Goal: Obtain resource: Download file/media

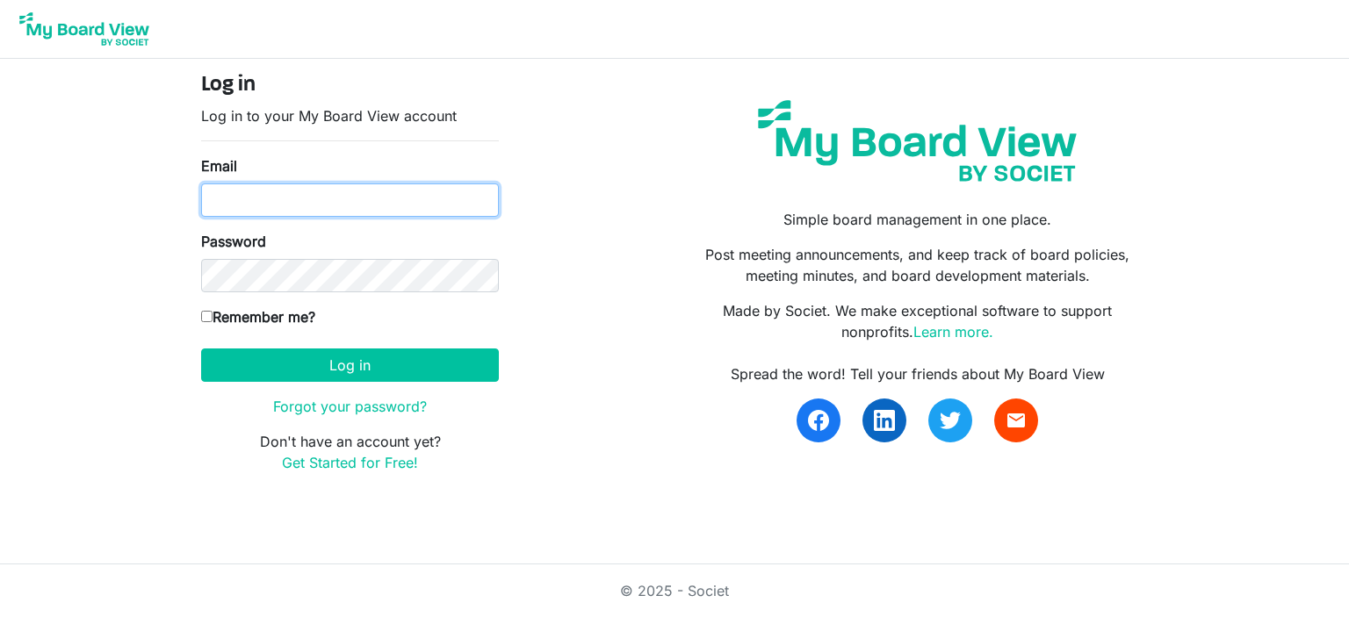
click at [232, 194] on input "Email" at bounding box center [350, 200] width 298 height 33
type input "[PERSON_NAME][EMAIL_ADDRESS][PERSON_NAME][DOMAIN_NAME]"
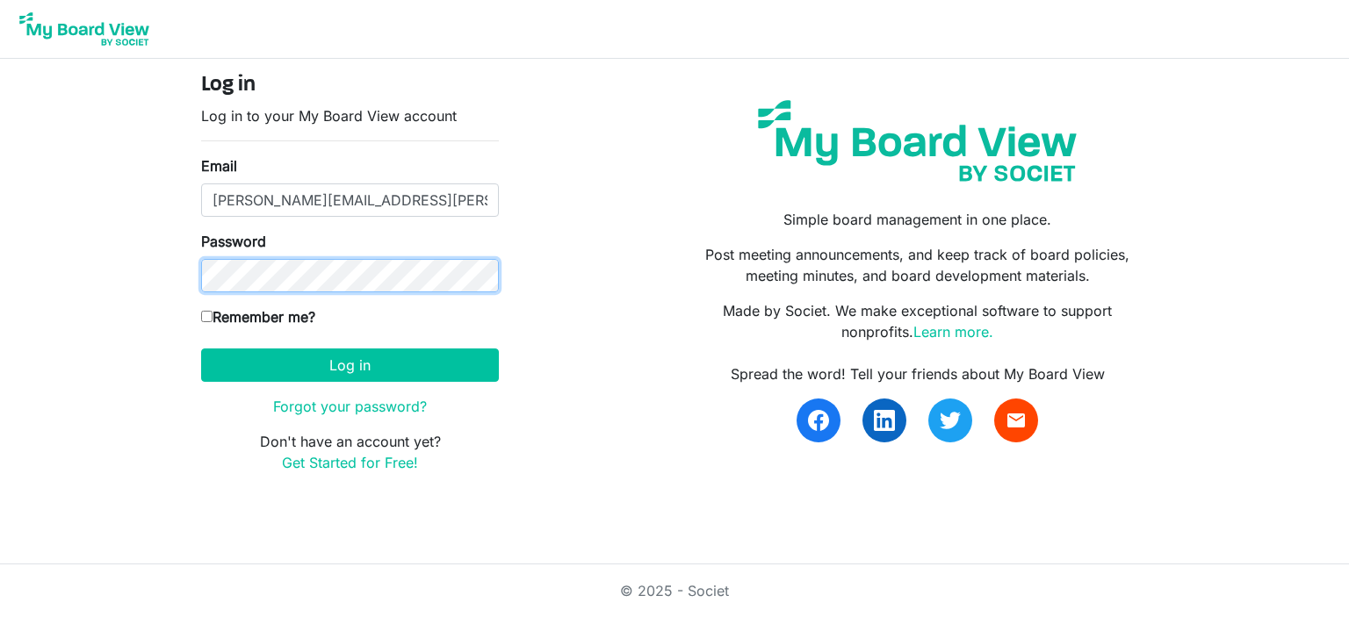
click at [201, 349] on button "Log in" at bounding box center [350, 365] width 298 height 33
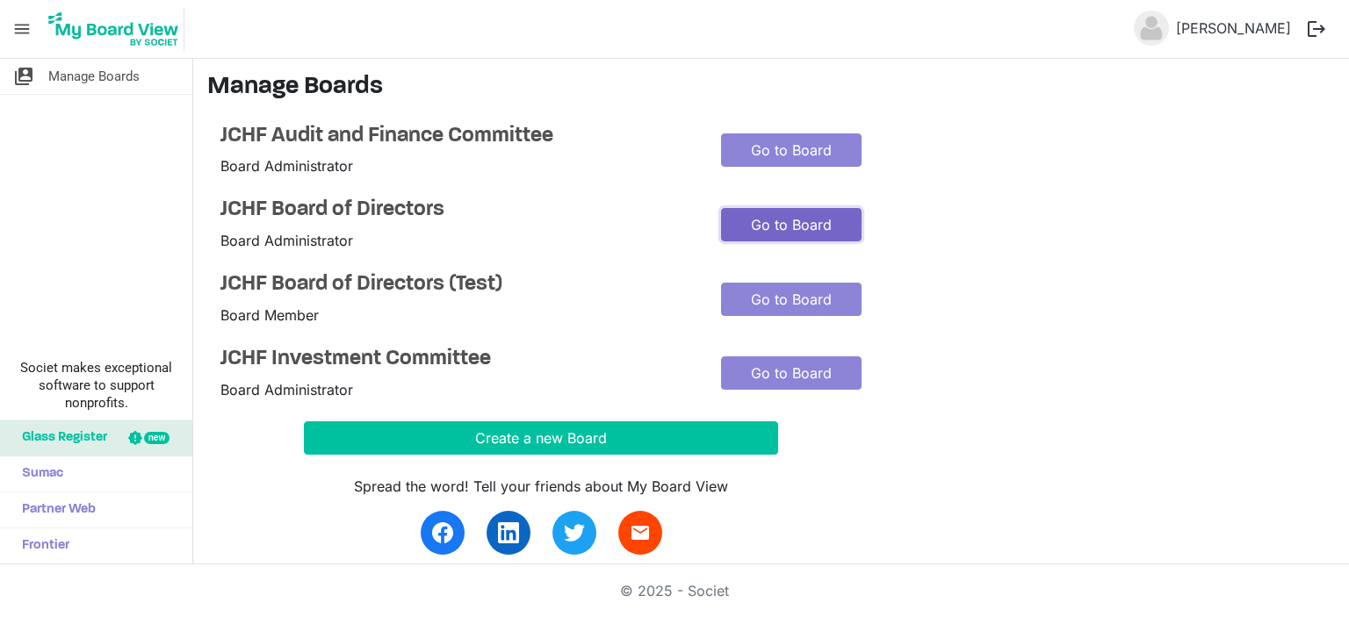
click at [763, 224] on link "Go to Board" at bounding box center [791, 224] width 141 height 33
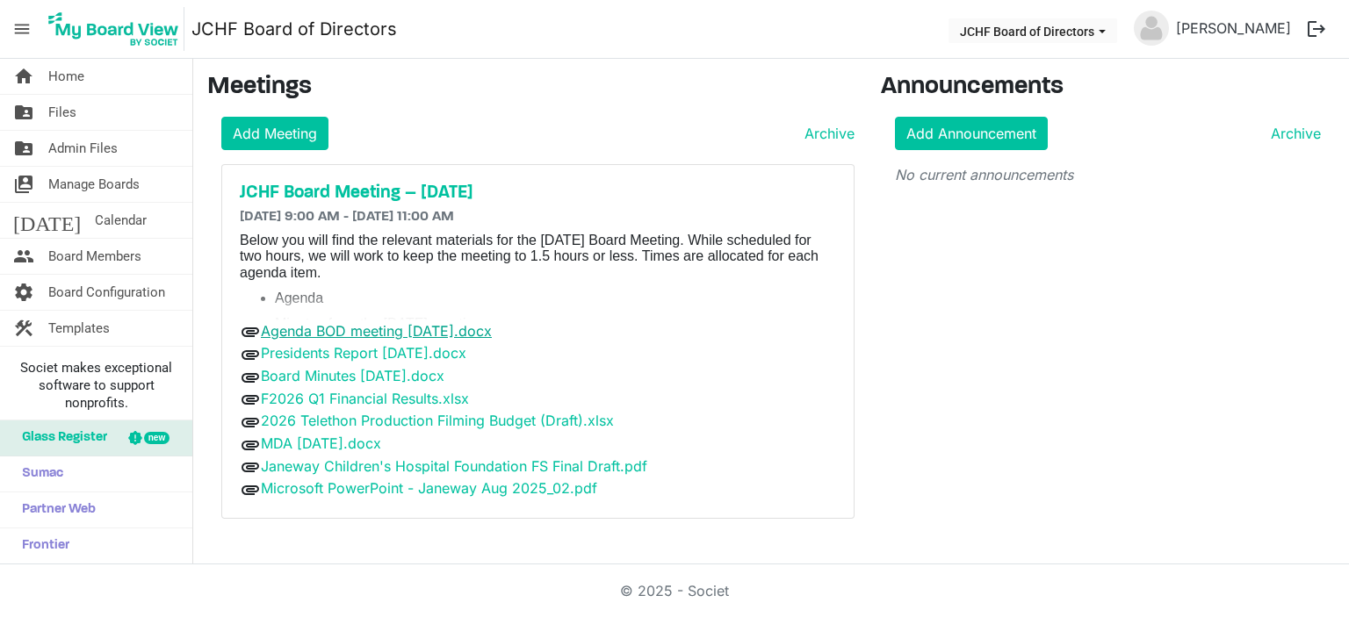
click at [340, 328] on link "Agenda BOD meeting August 25, 2025.docx" at bounding box center [376, 331] width 231 height 18
click at [415, 394] on link "F2026 Q1 Financial Results.xlsx" at bounding box center [365, 399] width 208 height 18
click at [371, 418] on link "2026 Telethon Production Filming Budget (Draft).xlsx" at bounding box center [437, 421] width 353 height 18
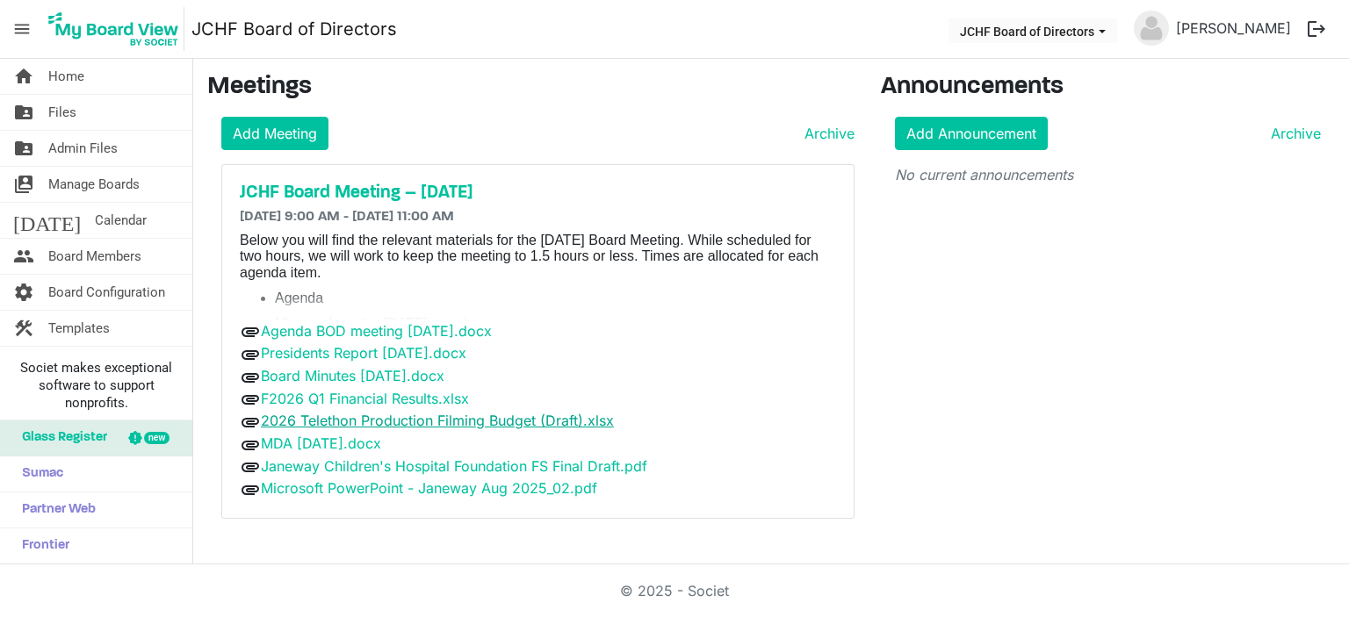
click at [371, 418] on link "2026 Telethon Production Filming Budget (Draft).xlsx" at bounding box center [437, 421] width 353 height 18
